Goal: Information Seeking & Learning: Learn about a topic

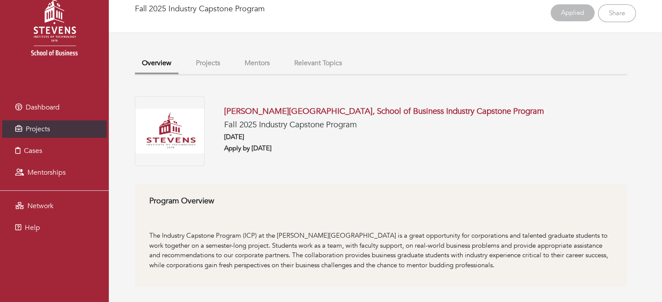
scroll to position [9, 0]
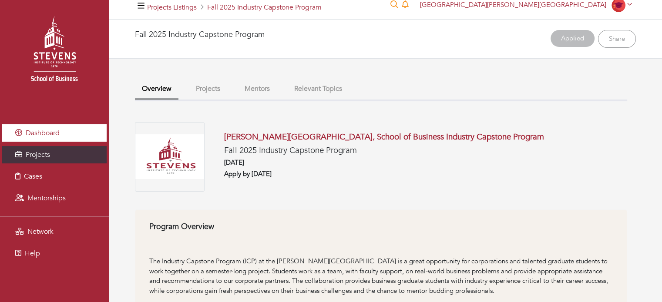
click at [84, 132] on link "Dashboard" at bounding box center [54, 132] width 104 height 17
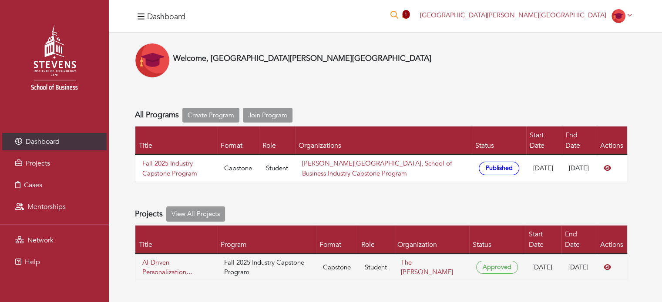
scroll to position [110, 0]
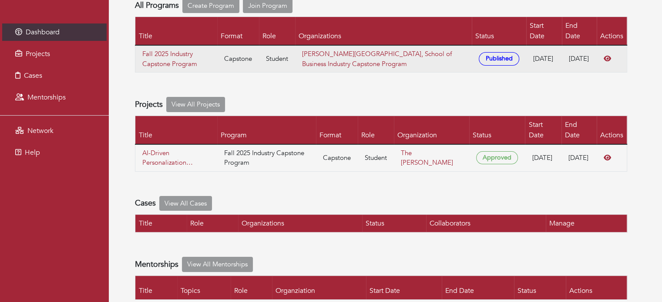
click at [623, 46] on td at bounding box center [611, 58] width 30 height 27
click at [606, 45] on td at bounding box center [611, 58] width 30 height 27
click at [605, 56] on icon at bounding box center [606, 59] width 7 height 6
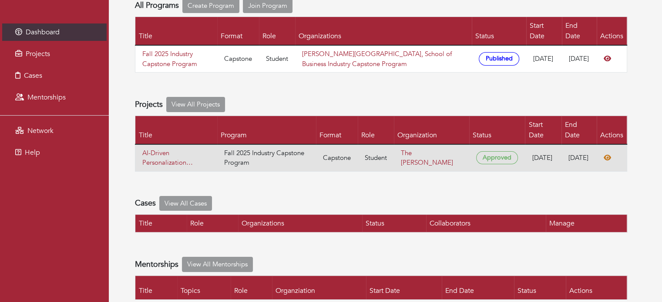
click at [609, 155] on icon at bounding box center [606, 158] width 7 height 6
click at [479, 151] on span "Approved" at bounding box center [497, 157] width 42 height 13
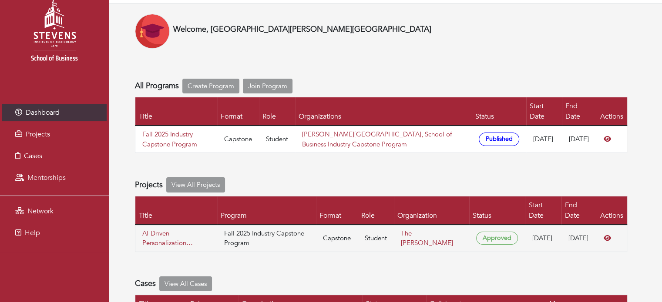
scroll to position [0, 0]
